Goal: Find contact information: Find contact information

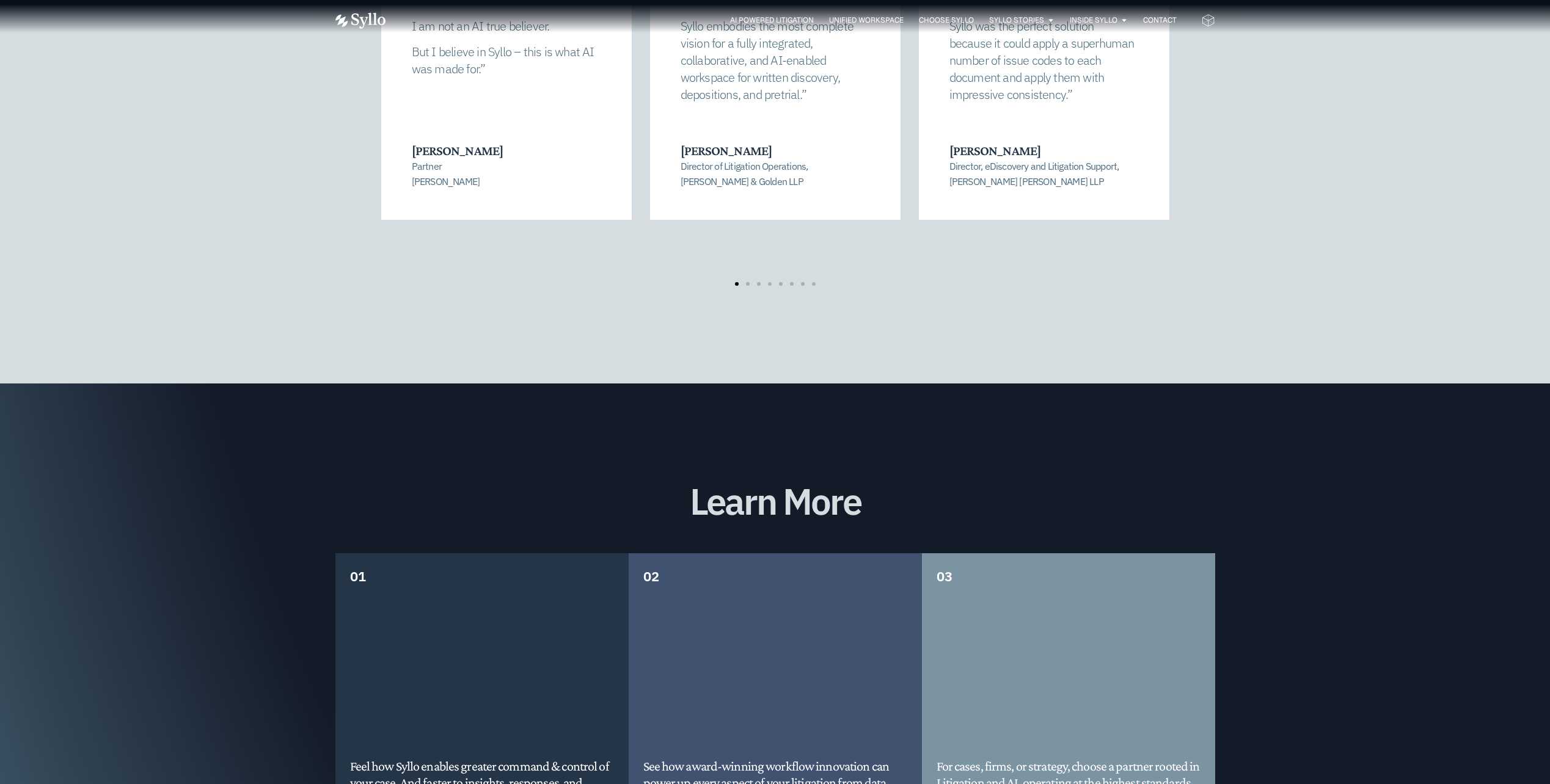
scroll to position [2575, 0]
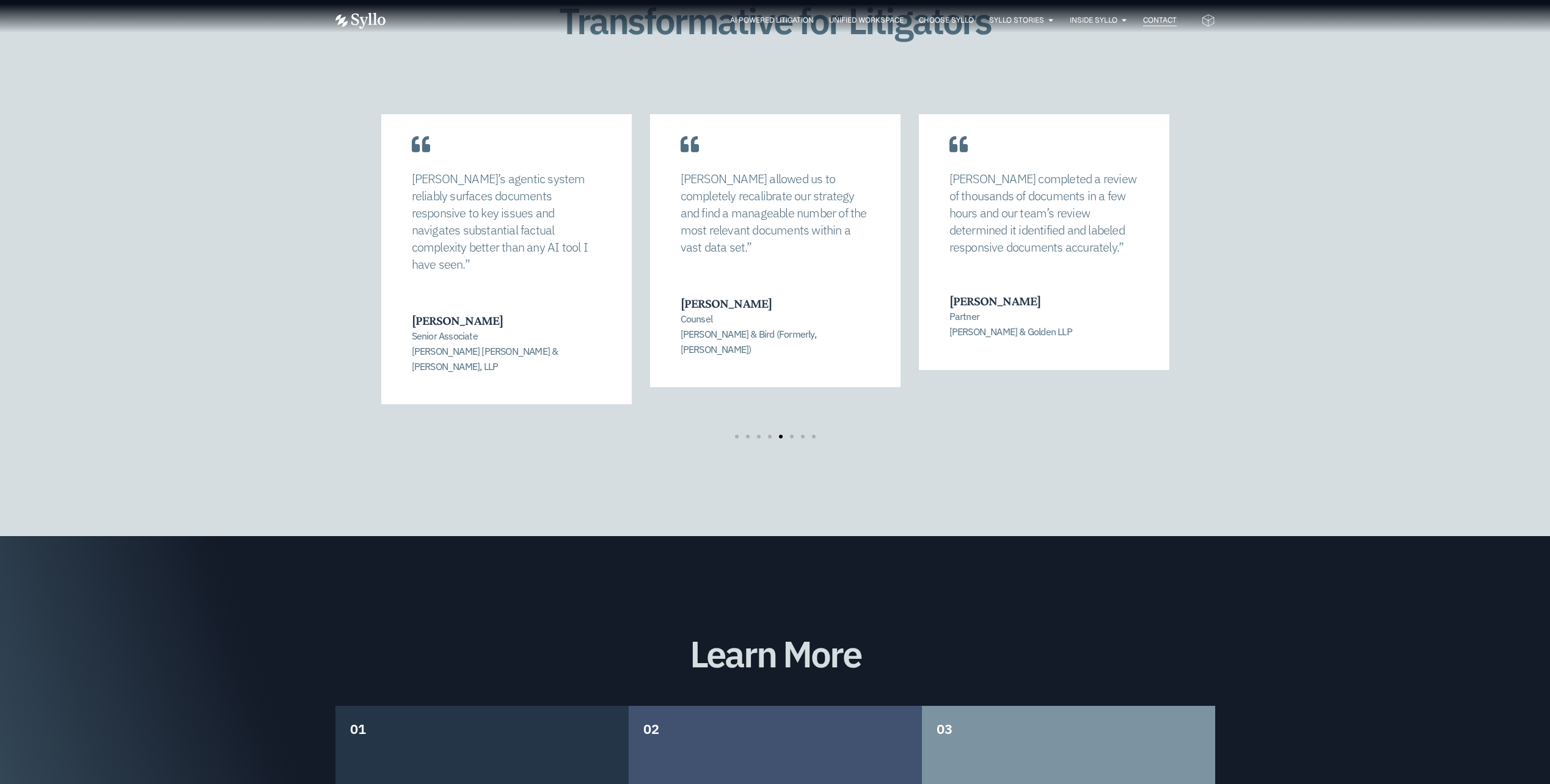
click at [1161, 21] on span "Contact" at bounding box center [1160, 20] width 34 height 11
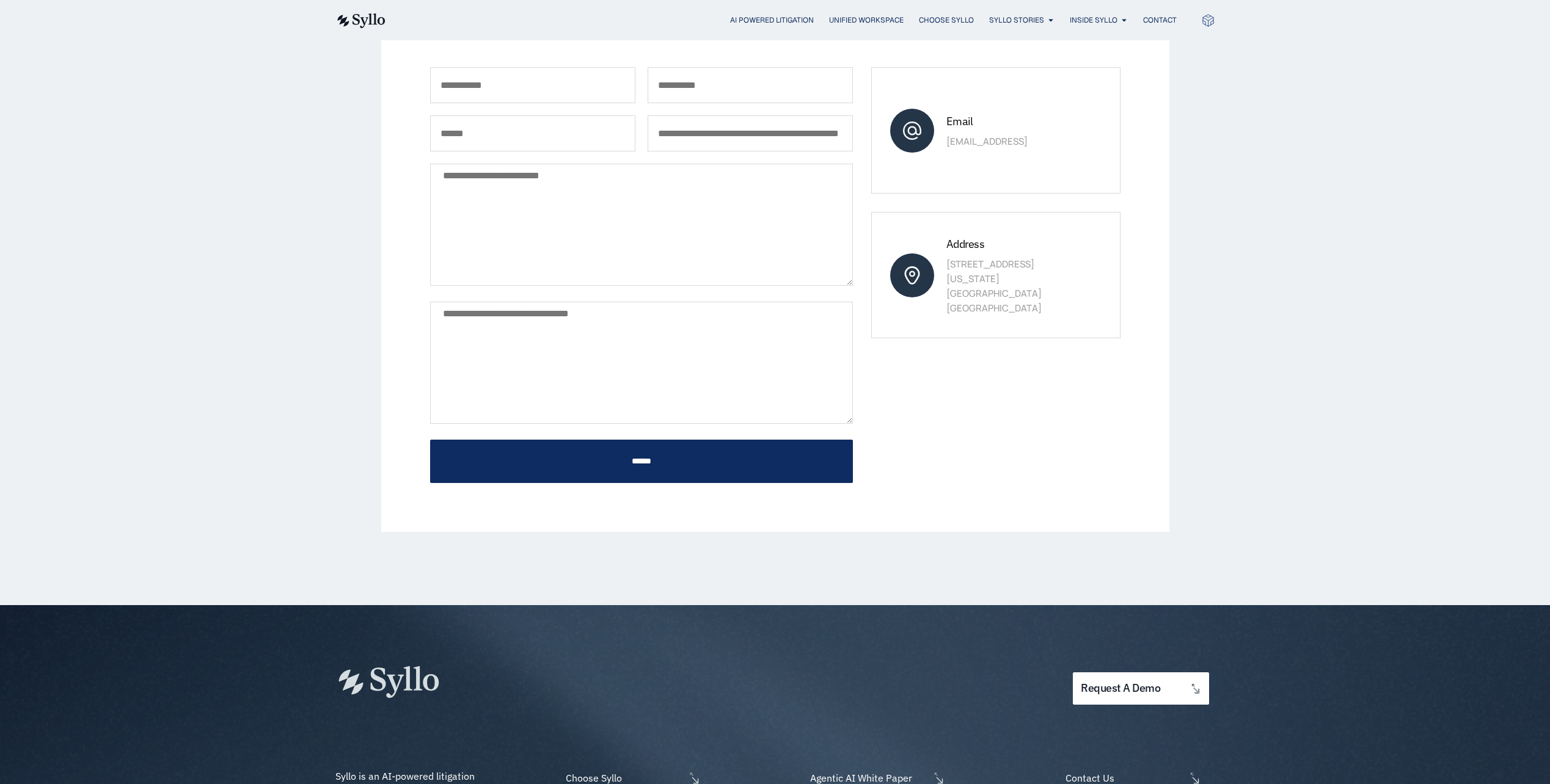
scroll to position [7, 0]
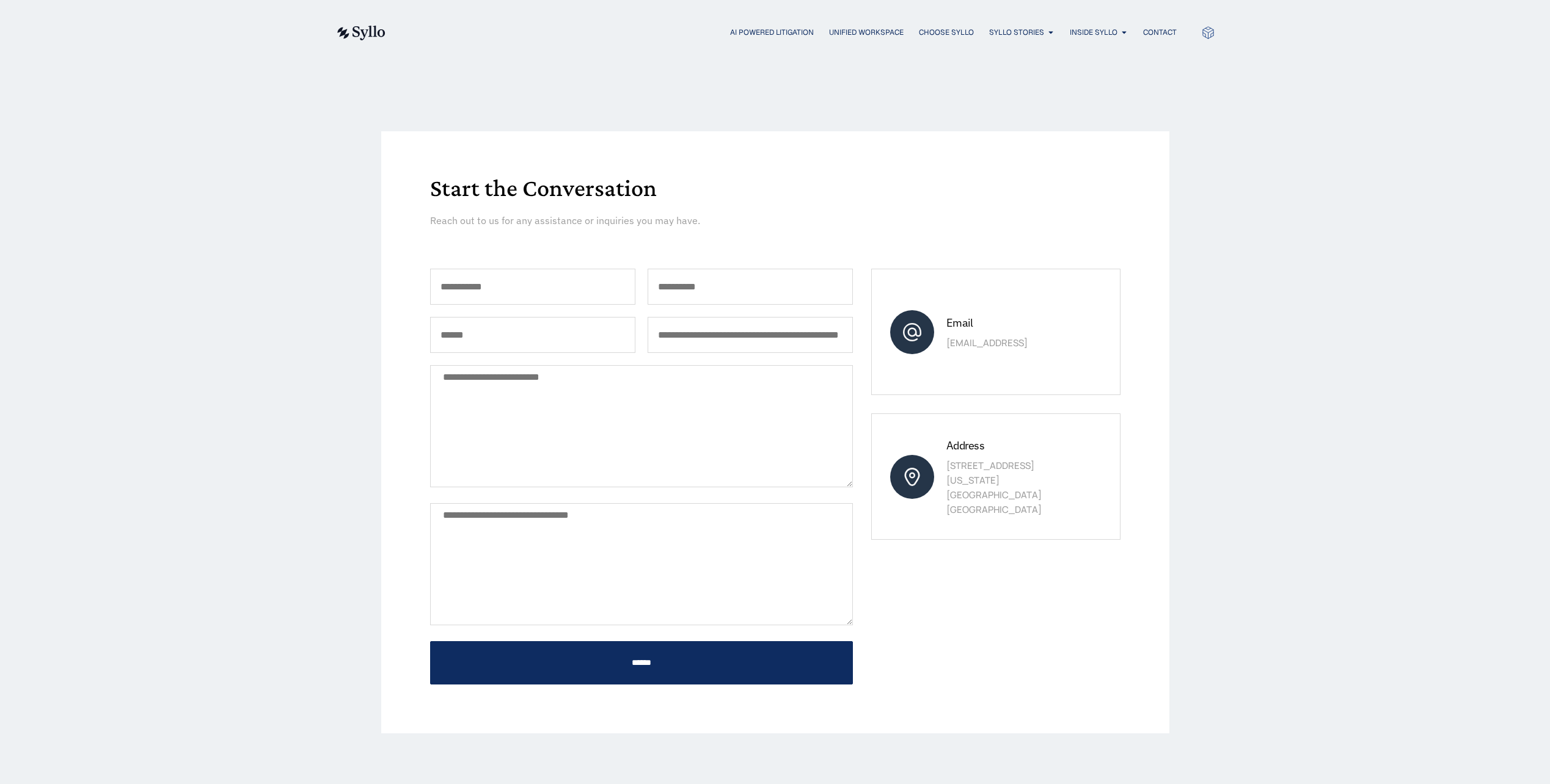
click at [753, 333] on input "Organization (e.g. law firm, law school, company)" at bounding box center [750, 335] width 205 height 36
click at [321, 461] on div "Start the Conversation Reach out to us for any assistance or inquiries you may …" at bounding box center [775, 432] width 1550 height 749
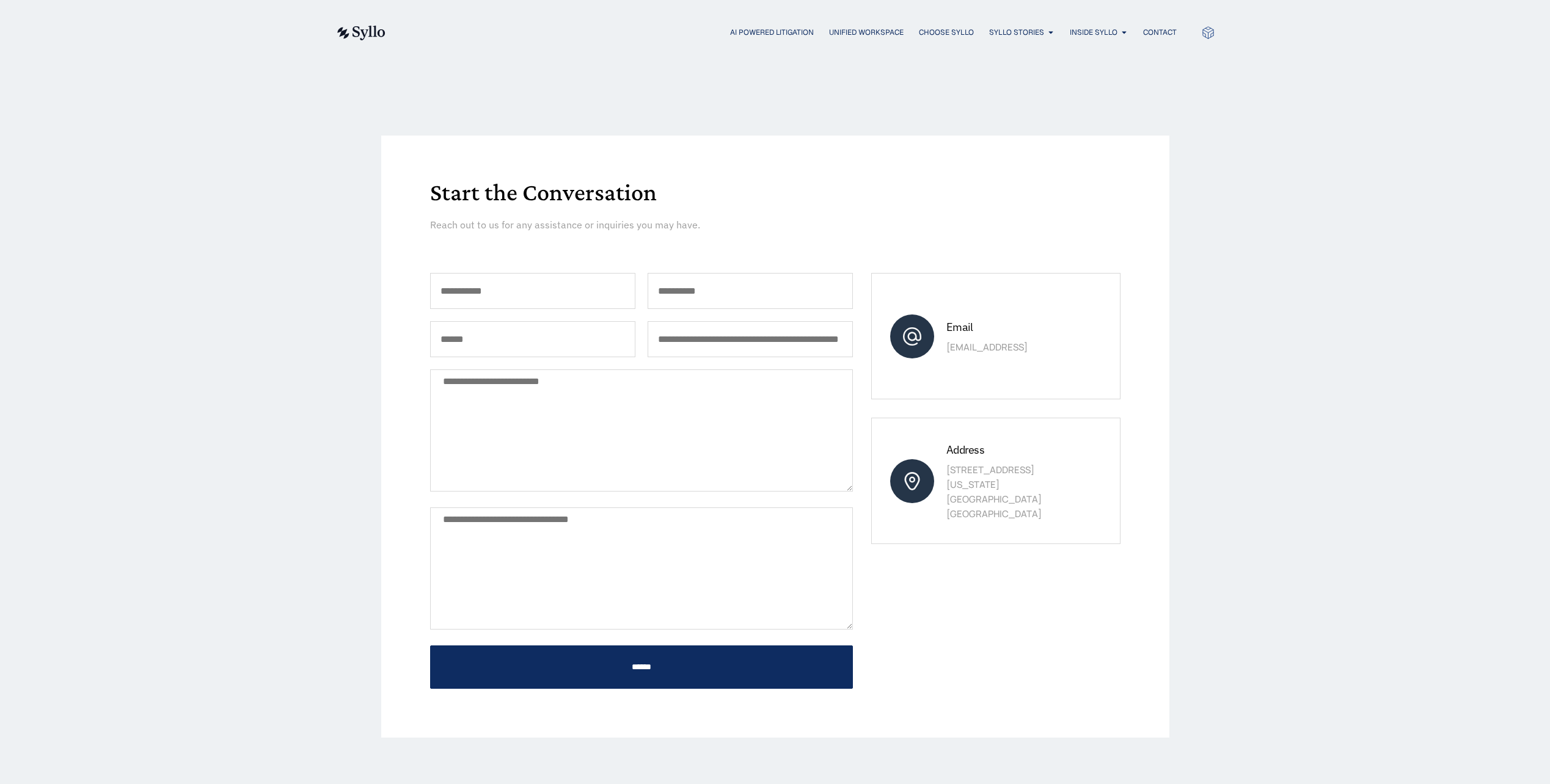
scroll to position [0, 0]
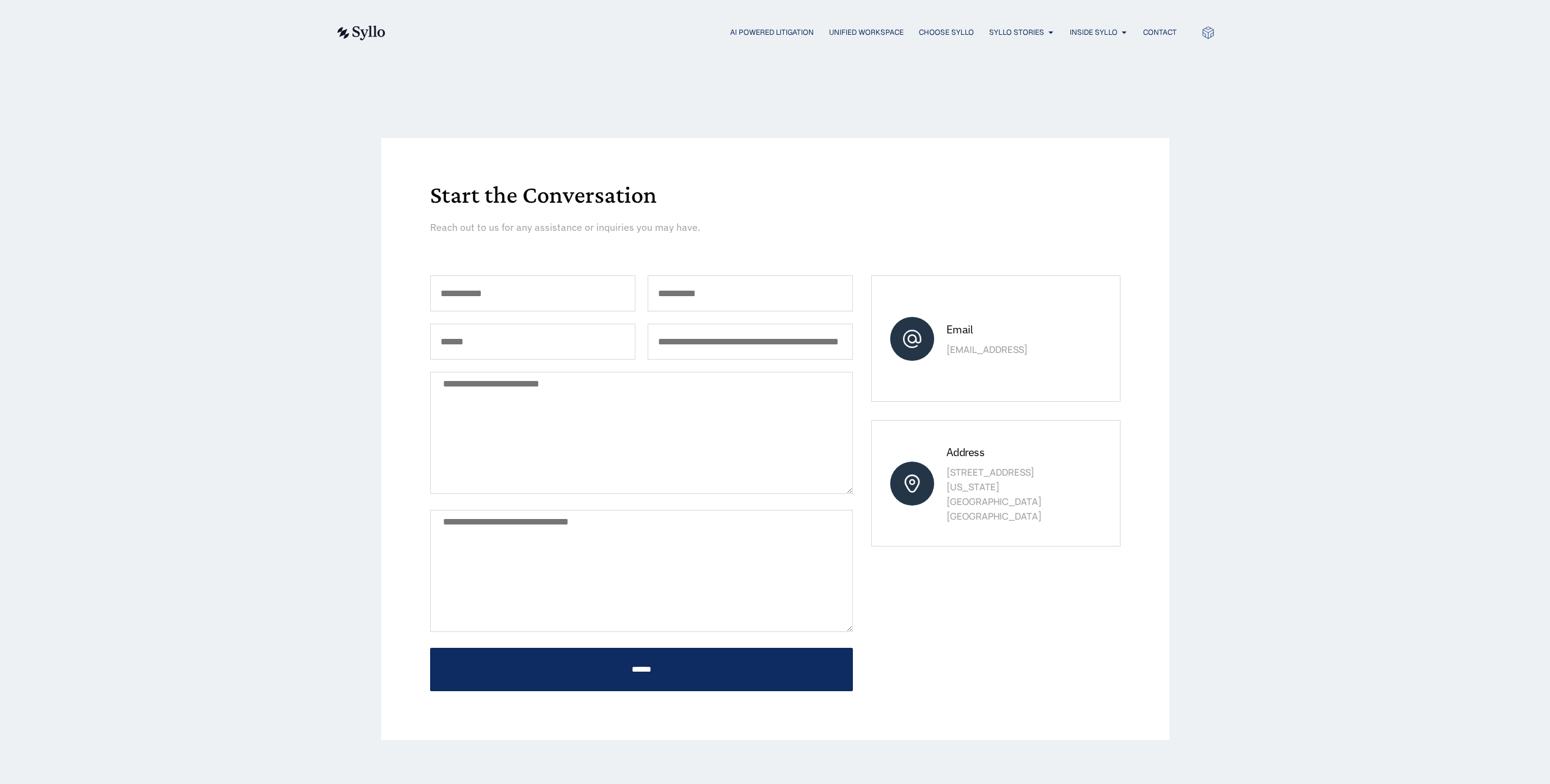
click at [359, 32] on img at bounding box center [360, 33] width 50 height 15
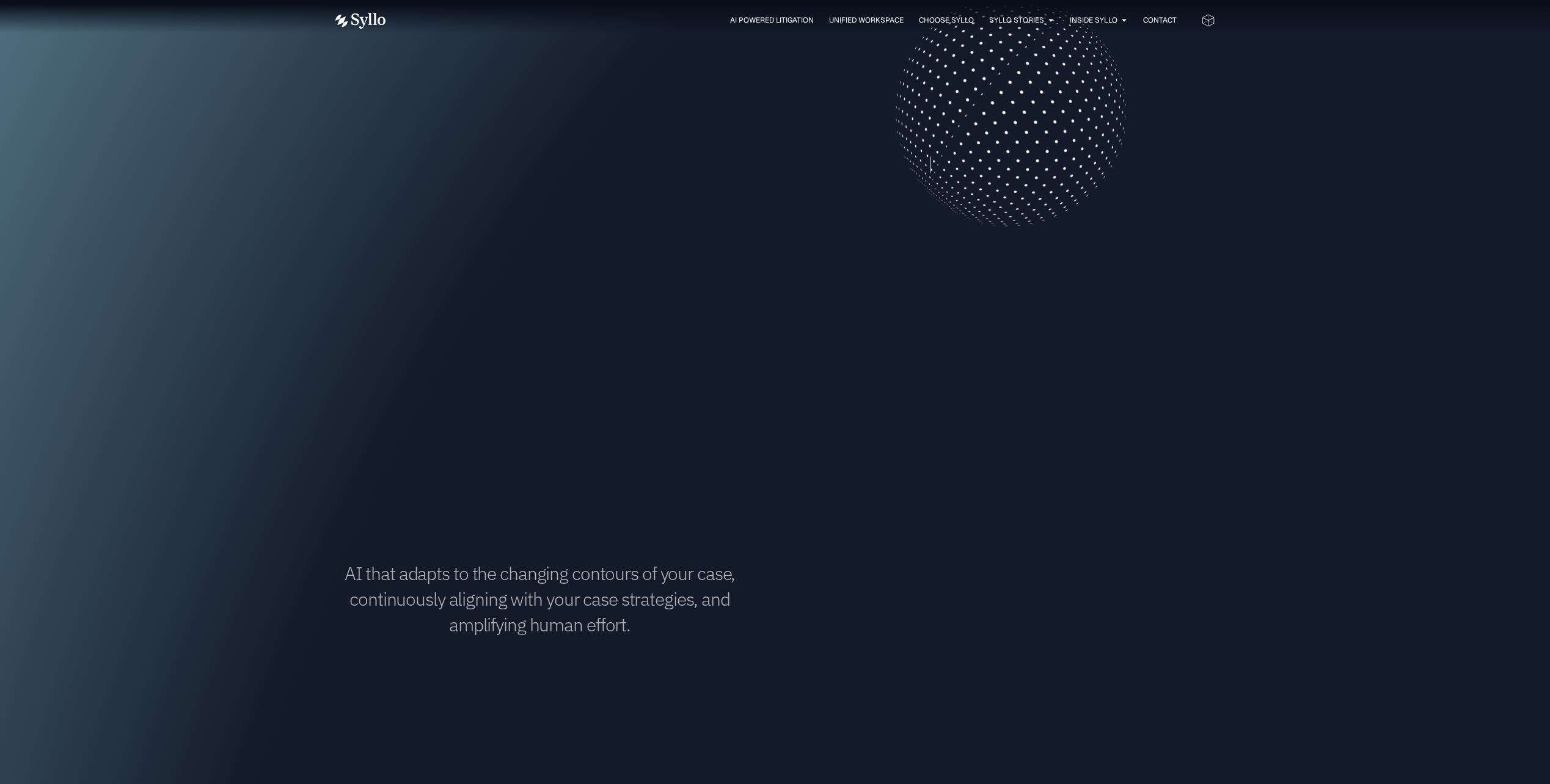
scroll to position [306, 0]
